Goal: Navigation & Orientation: Find specific page/section

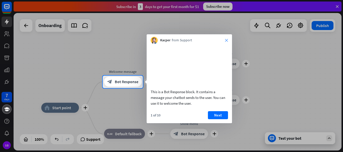
click at [226, 39] on icon "close" at bounding box center [226, 40] width 3 height 3
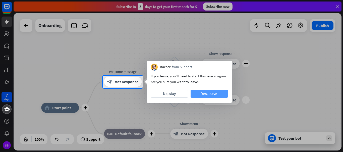
click at [206, 95] on button "Yes, leave" at bounding box center [208, 94] width 37 height 8
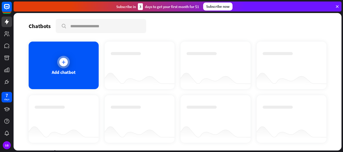
click at [60, 64] on div at bounding box center [63, 62] width 9 height 9
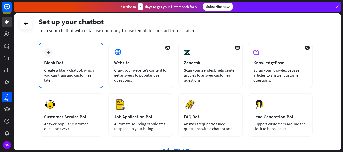
scroll to position [22, 0]
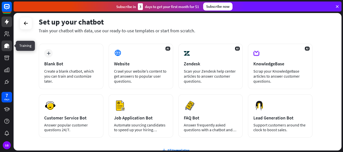
click at [6, 45] on icon at bounding box center [6, 46] width 5 height 5
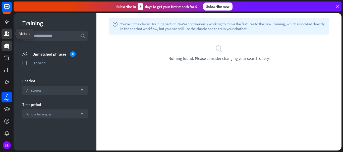
click at [4, 33] on icon at bounding box center [7, 34] width 6 height 6
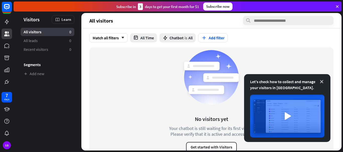
click at [323, 82] on icon at bounding box center [321, 81] width 5 height 5
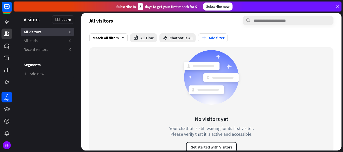
click at [337, 5] on icon at bounding box center [337, 6] width 5 height 5
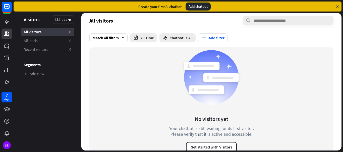
click at [337, 5] on icon at bounding box center [337, 6] width 5 height 5
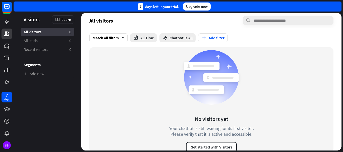
click at [337, 6] on div "7 days left in your trial. Upgrade now" at bounding box center [178, 7] width 328 height 10
